Goal: Information Seeking & Learning: Learn about a topic

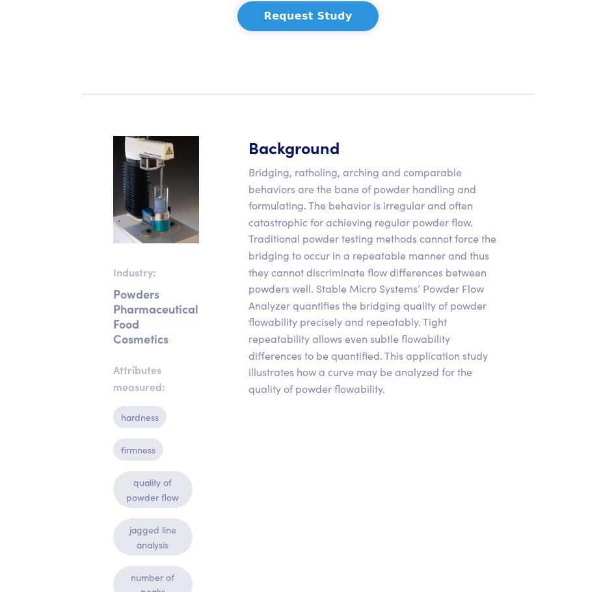
scroll to position [195, 0]
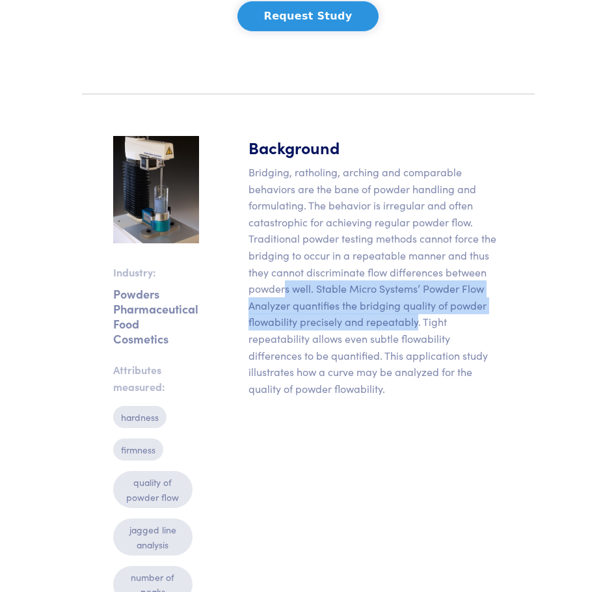
drag, startPoint x: 282, startPoint y: 294, endPoint x: 416, endPoint y: 328, distance: 138.2
type textarea "**********"
click at [416, 328] on p "Bridging, ratholing, arching and comparable behaviors are the bane of powder ha…" at bounding box center [376, 280] width 255 height 233
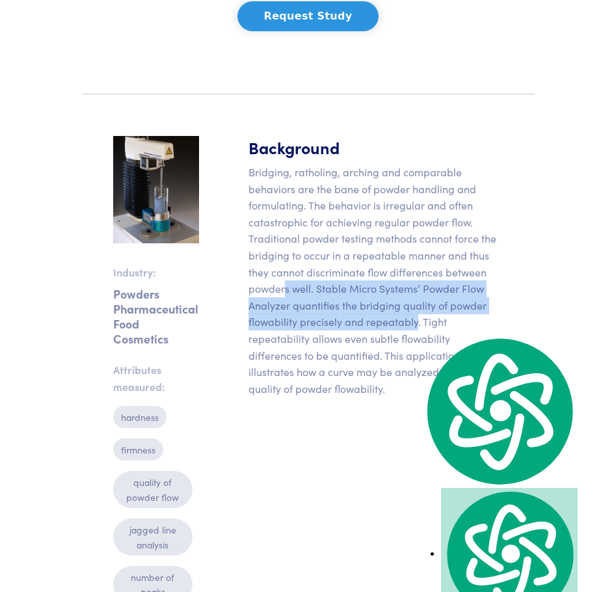
click at [255, 314] on p "Bridging, ratholing, arching and comparable behaviors are the bane of powder ha…" at bounding box center [376, 280] width 255 height 233
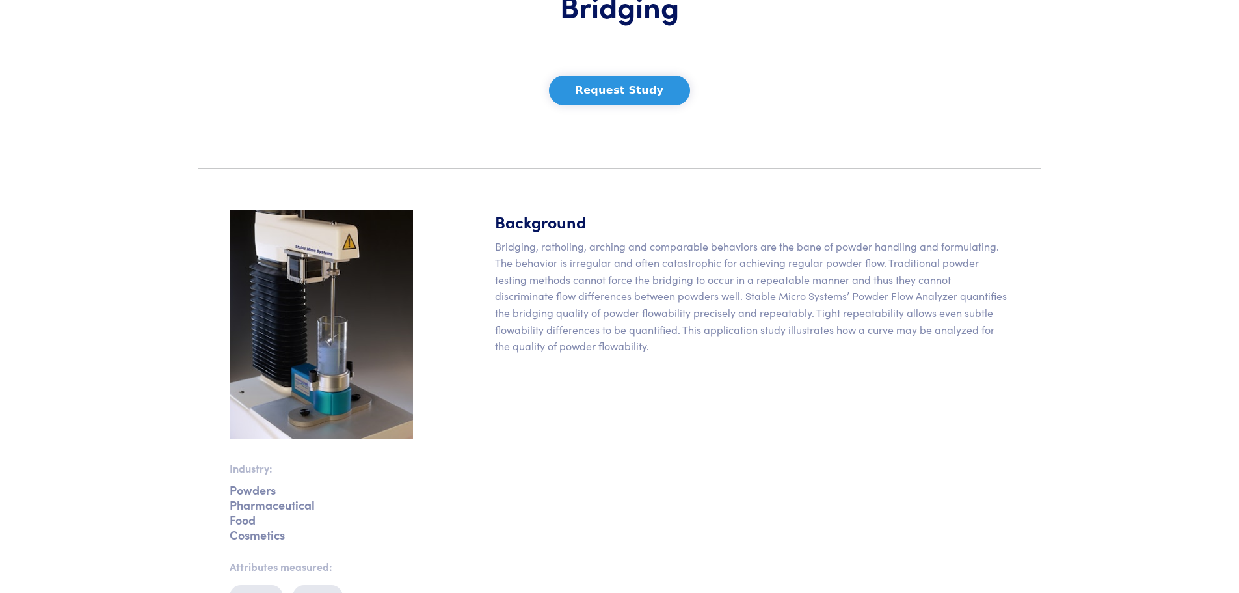
click at [312, 338] on img at bounding box center [321, 325] width 183 height 230
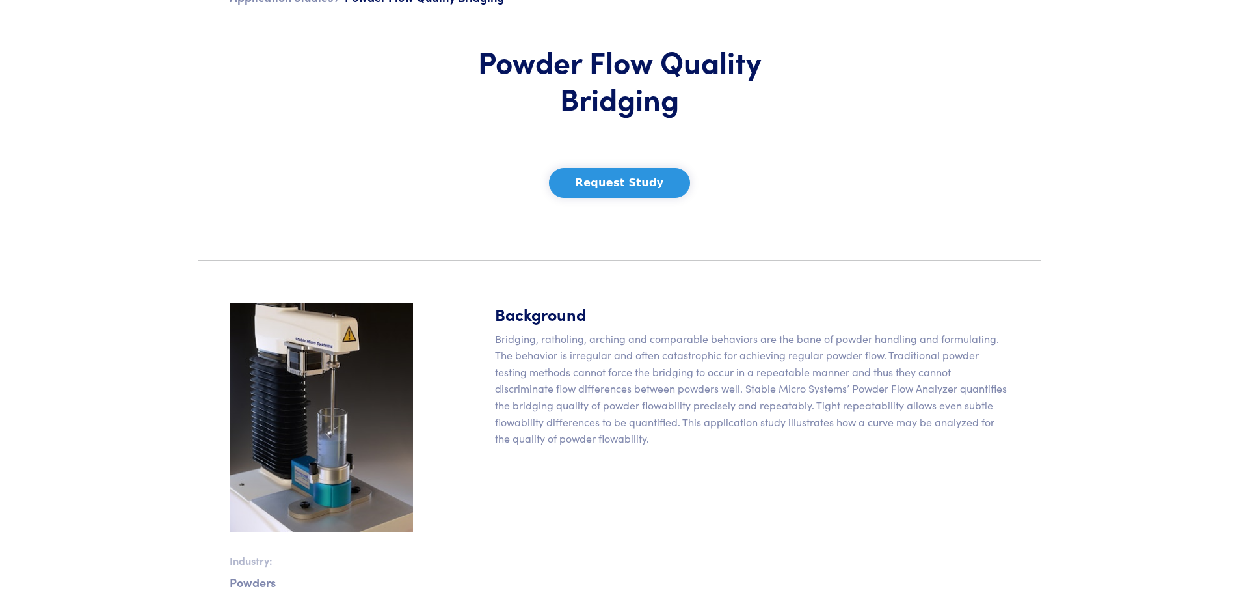
scroll to position [0, 0]
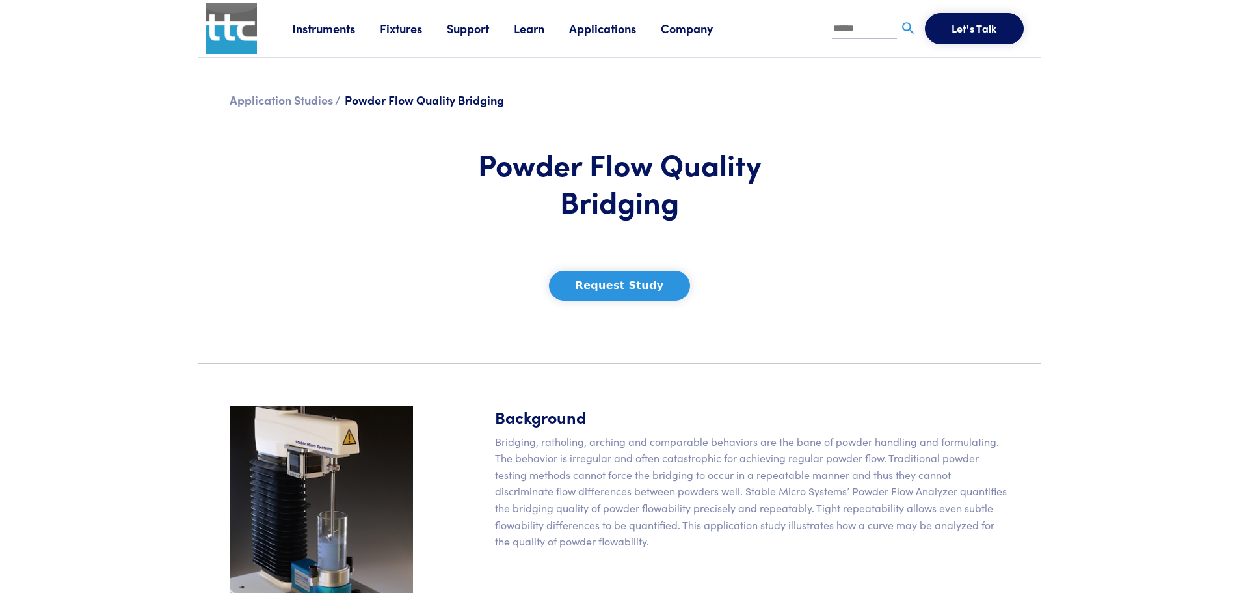
click at [616, 293] on button "Request Study" at bounding box center [620, 286] width 142 height 30
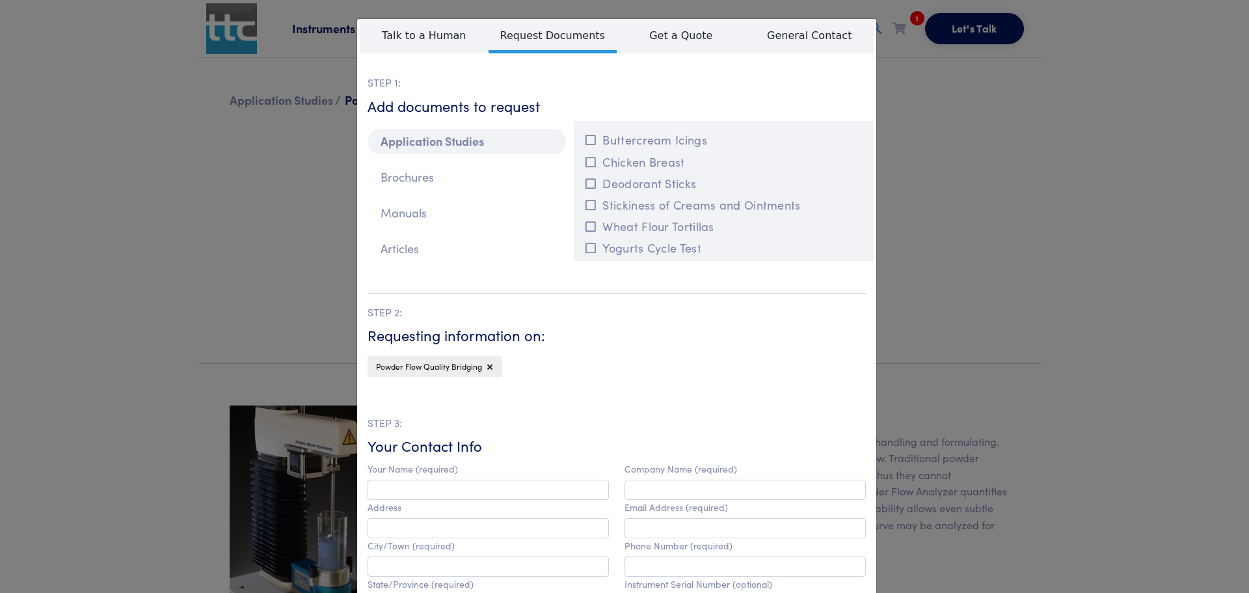
click at [616, 98] on div "**********" at bounding box center [624, 296] width 1249 height 593
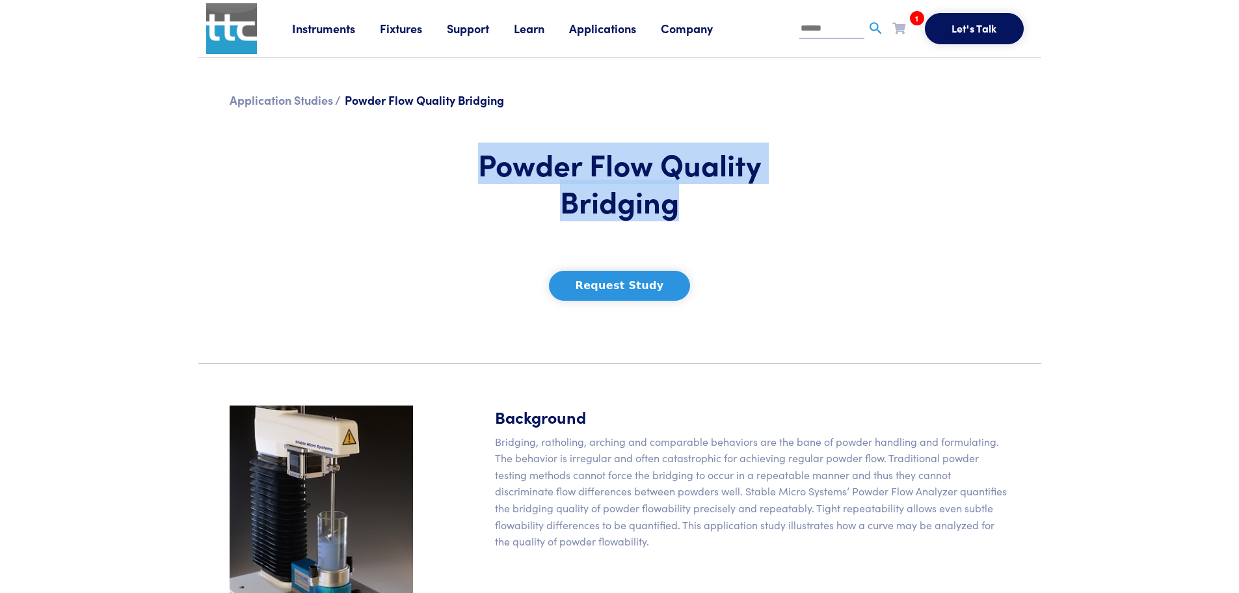
drag, startPoint x: 473, startPoint y: 159, endPoint x: 714, endPoint y: 210, distance: 246.7
click at [616, 210] on h1 "Powder Flow Quality Bridging" at bounding box center [620, 182] width 383 height 75
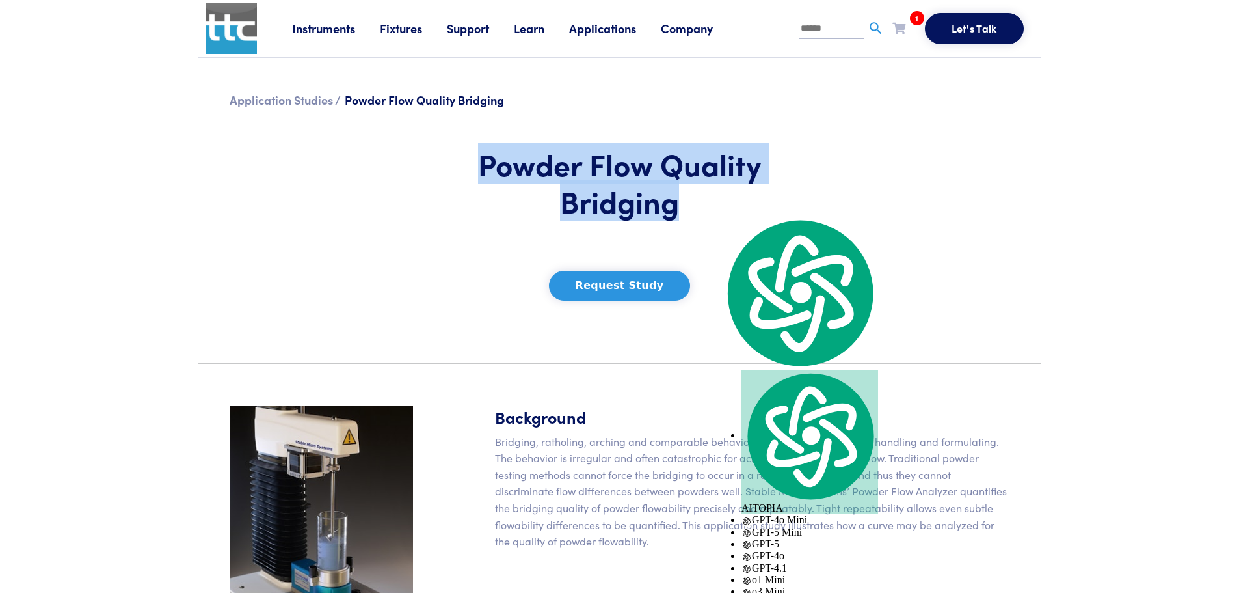
copy h1 "Powder Flow Quality Bridging"
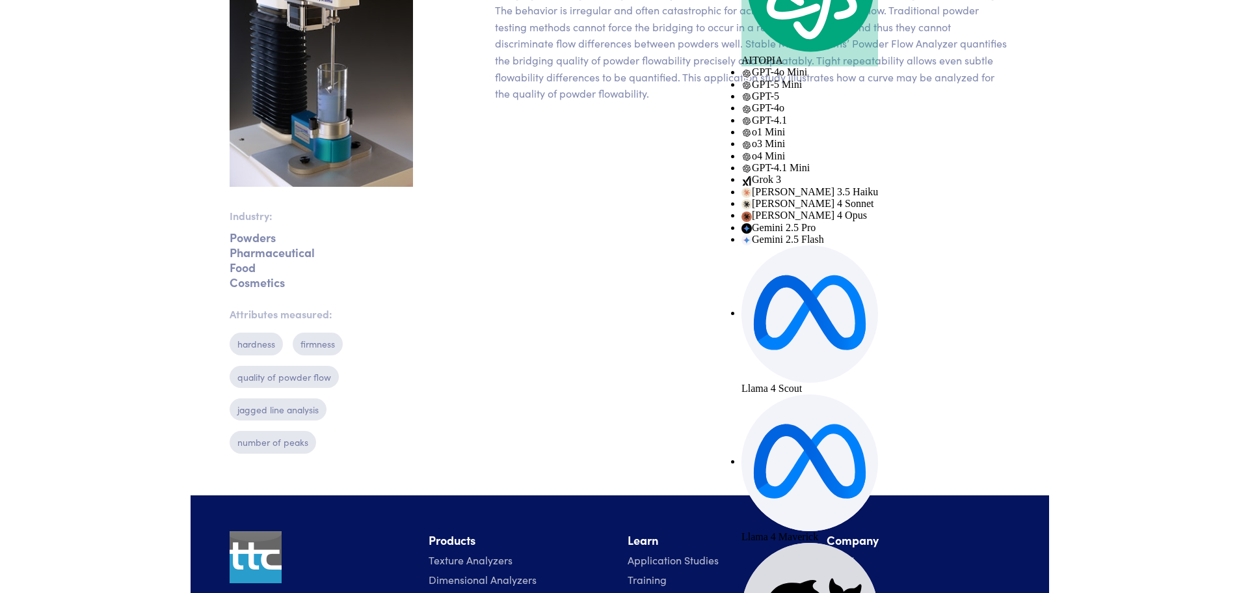
scroll to position [455, 0]
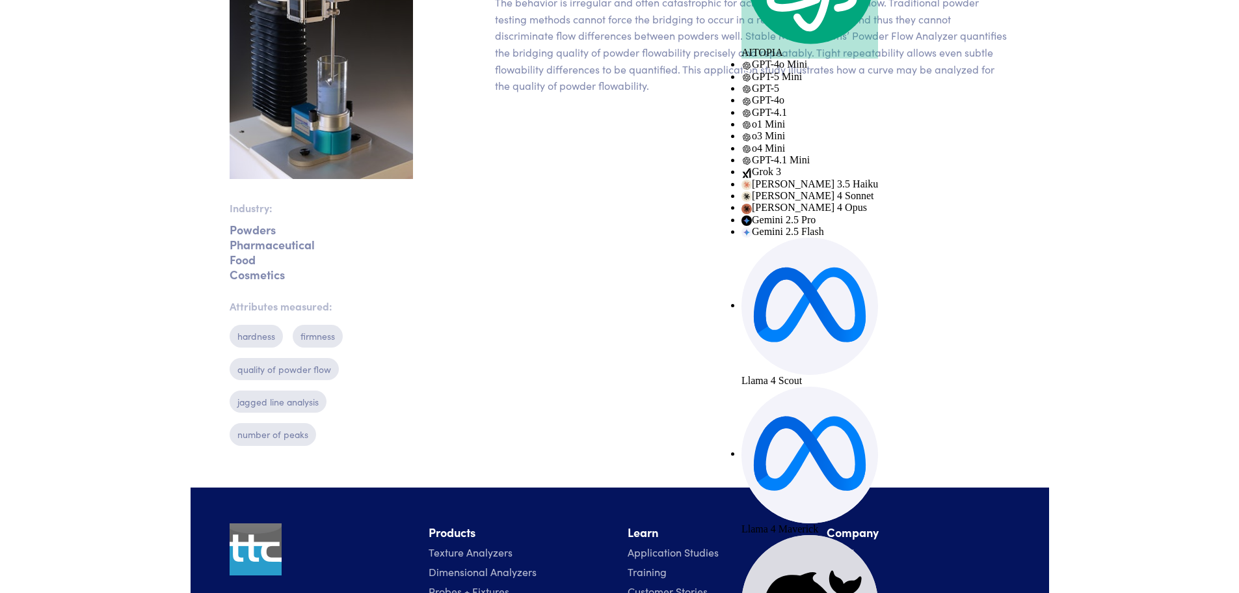
click at [271, 247] on p "Pharmaceutical" at bounding box center [321, 244] width 183 height 5
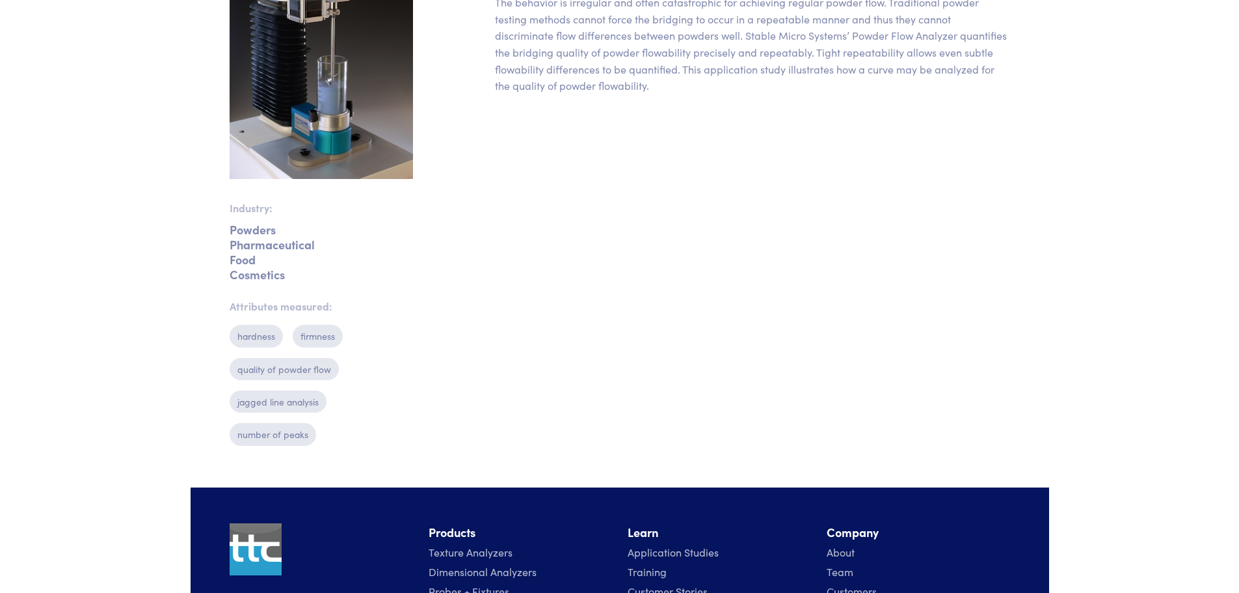
click at [252, 258] on p "Food" at bounding box center [321, 259] width 183 height 5
